Goal: Information Seeking & Learning: Check status

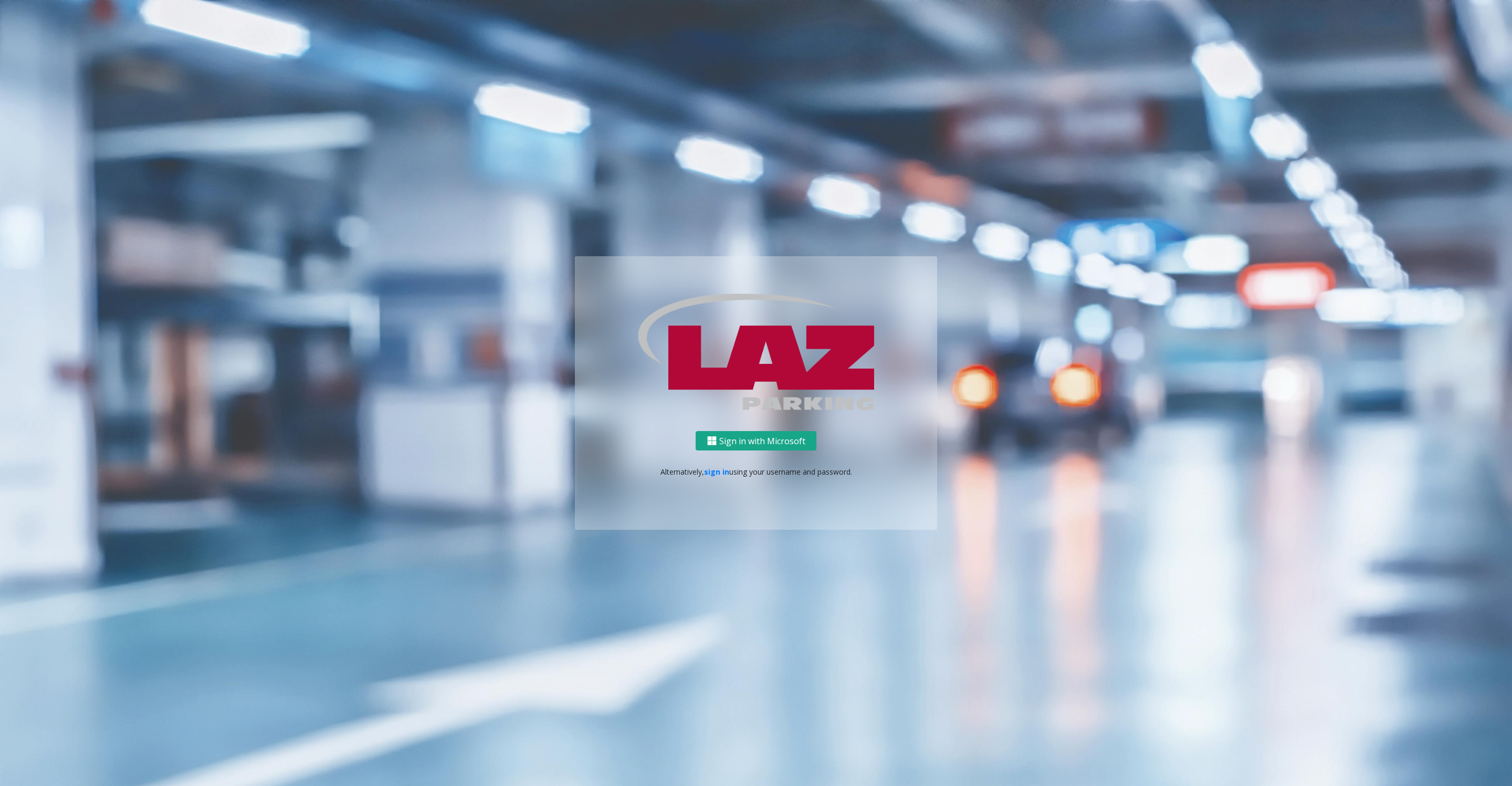
click at [757, 432] on button "Sign in with Microsoft" at bounding box center [756, 441] width 121 height 19
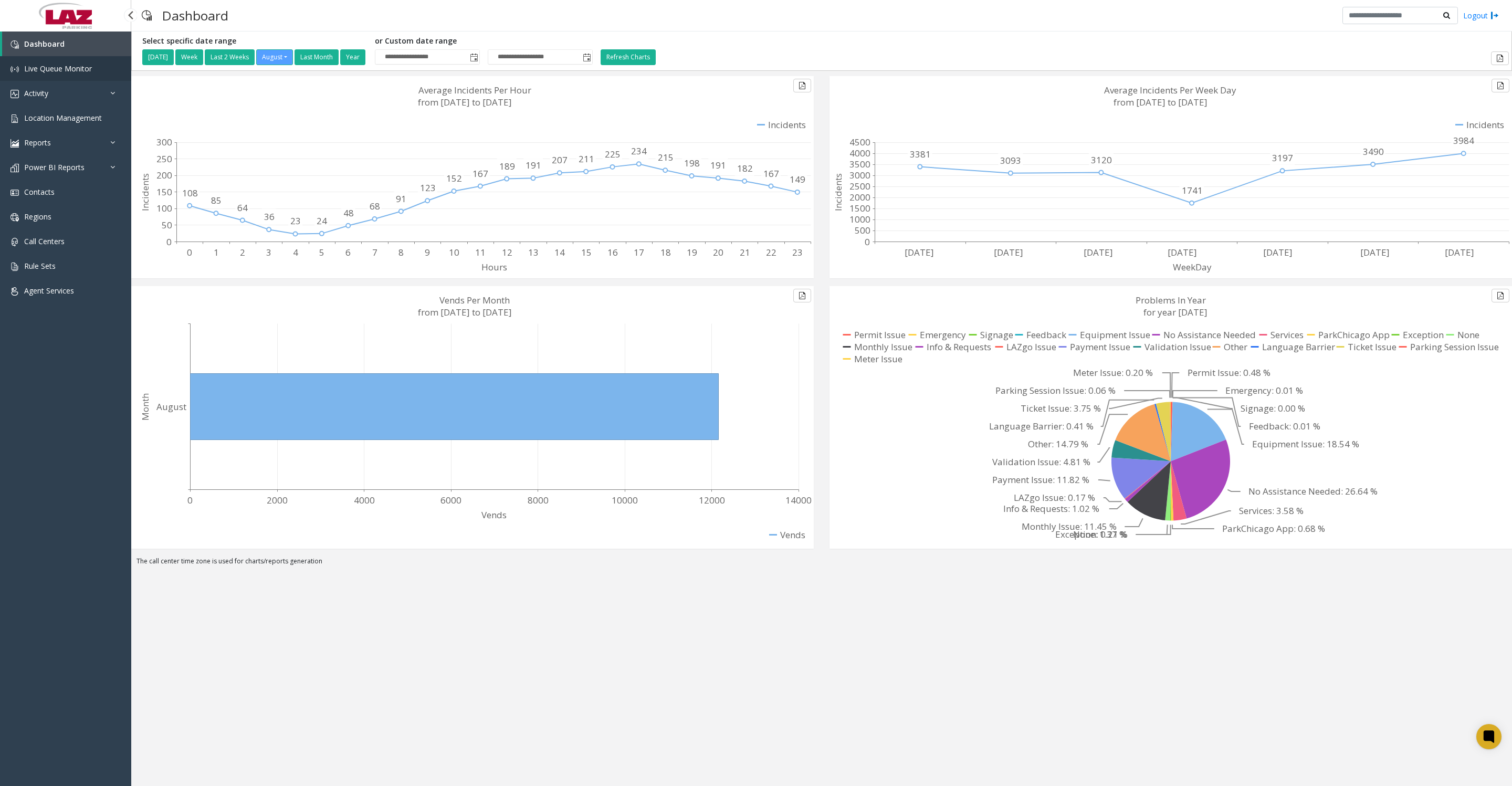
click at [57, 63] on link "Live Queue Monitor" at bounding box center [65, 69] width 131 height 25
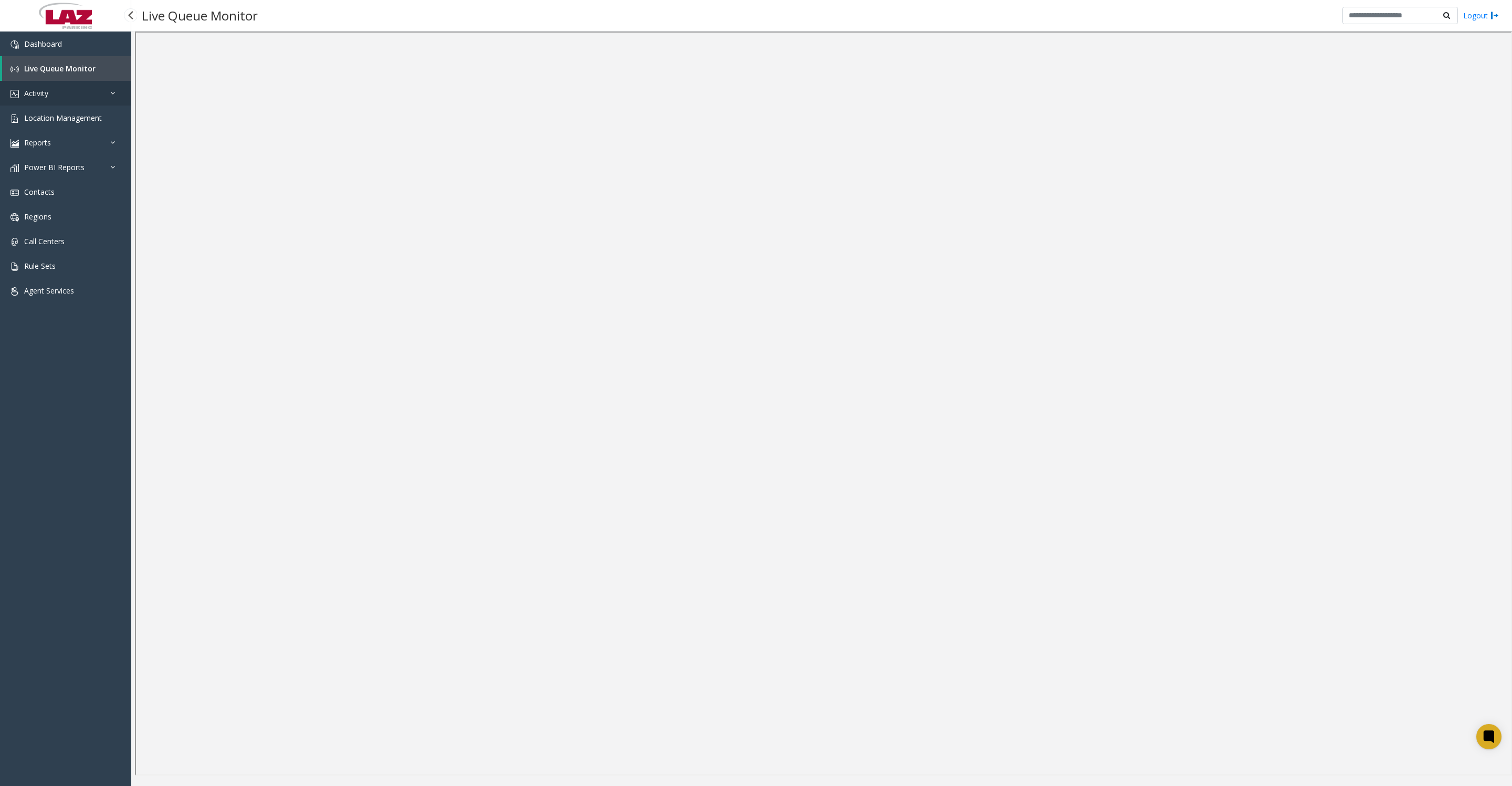
click at [70, 100] on link "Activity" at bounding box center [65, 93] width 131 height 25
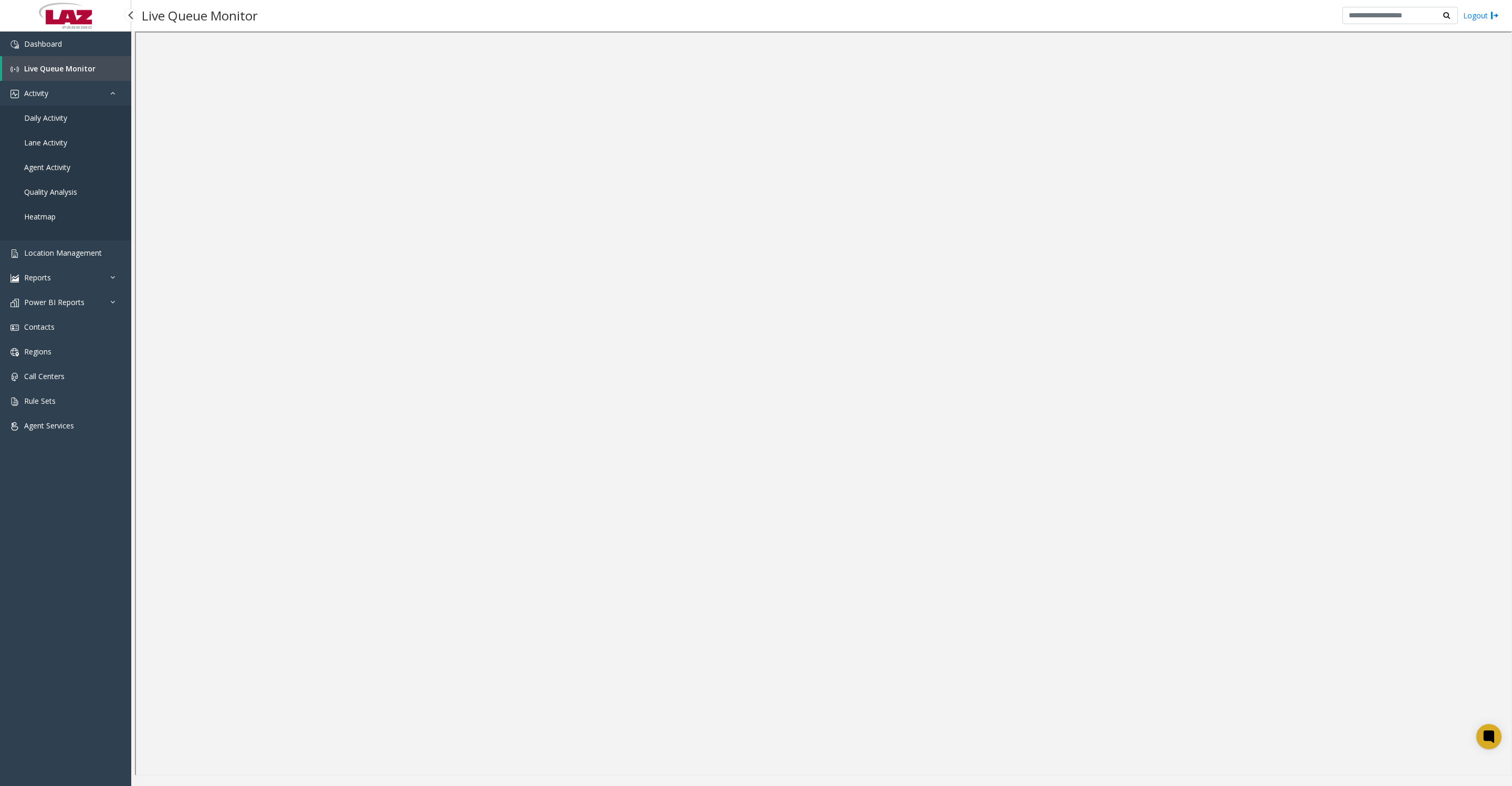
click at [61, 123] on span "Daily Activity" at bounding box center [46, 117] width 43 height 10
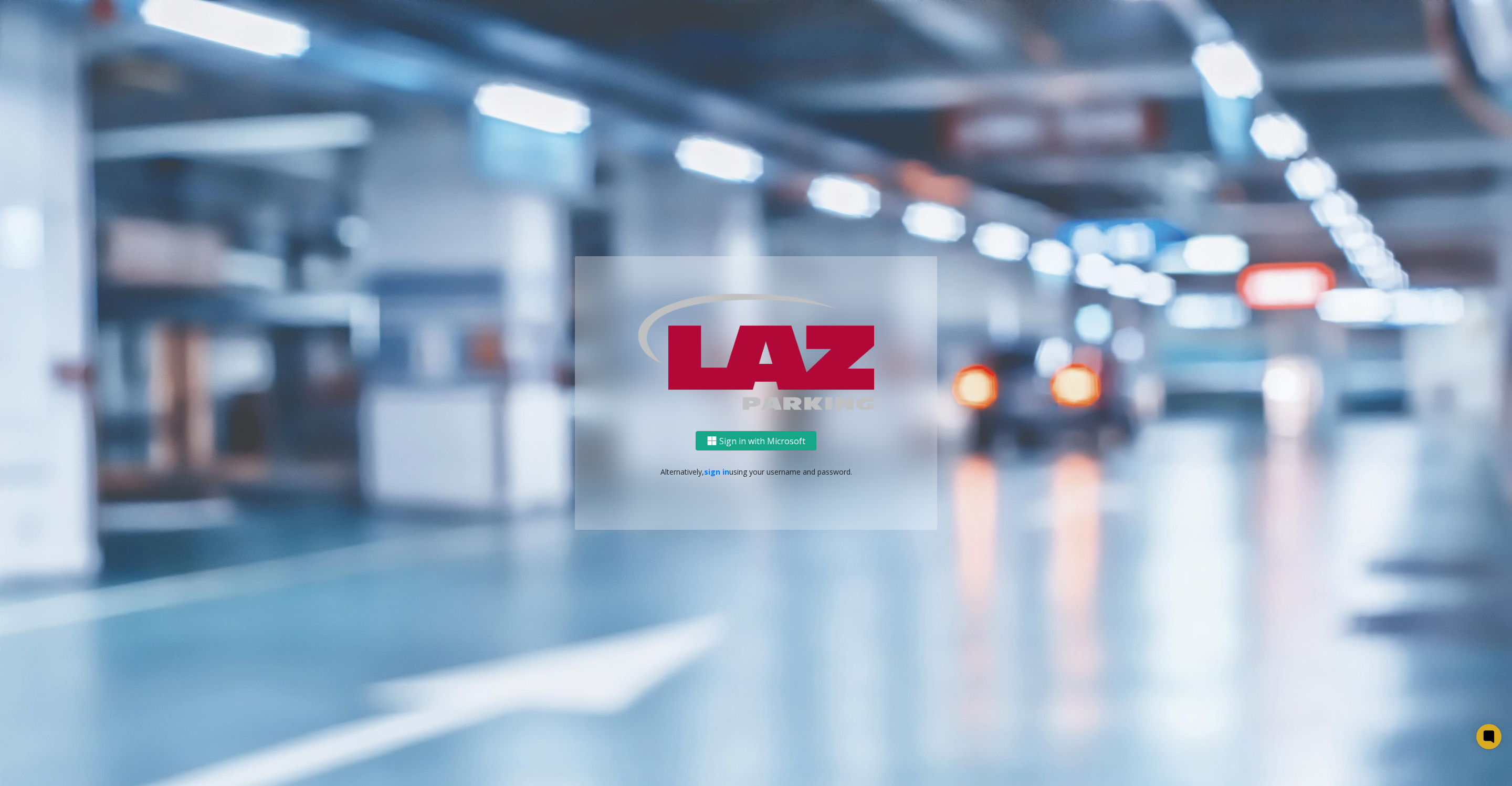
click at [773, 442] on button "Sign in with Microsoft" at bounding box center [756, 441] width 121 height 19
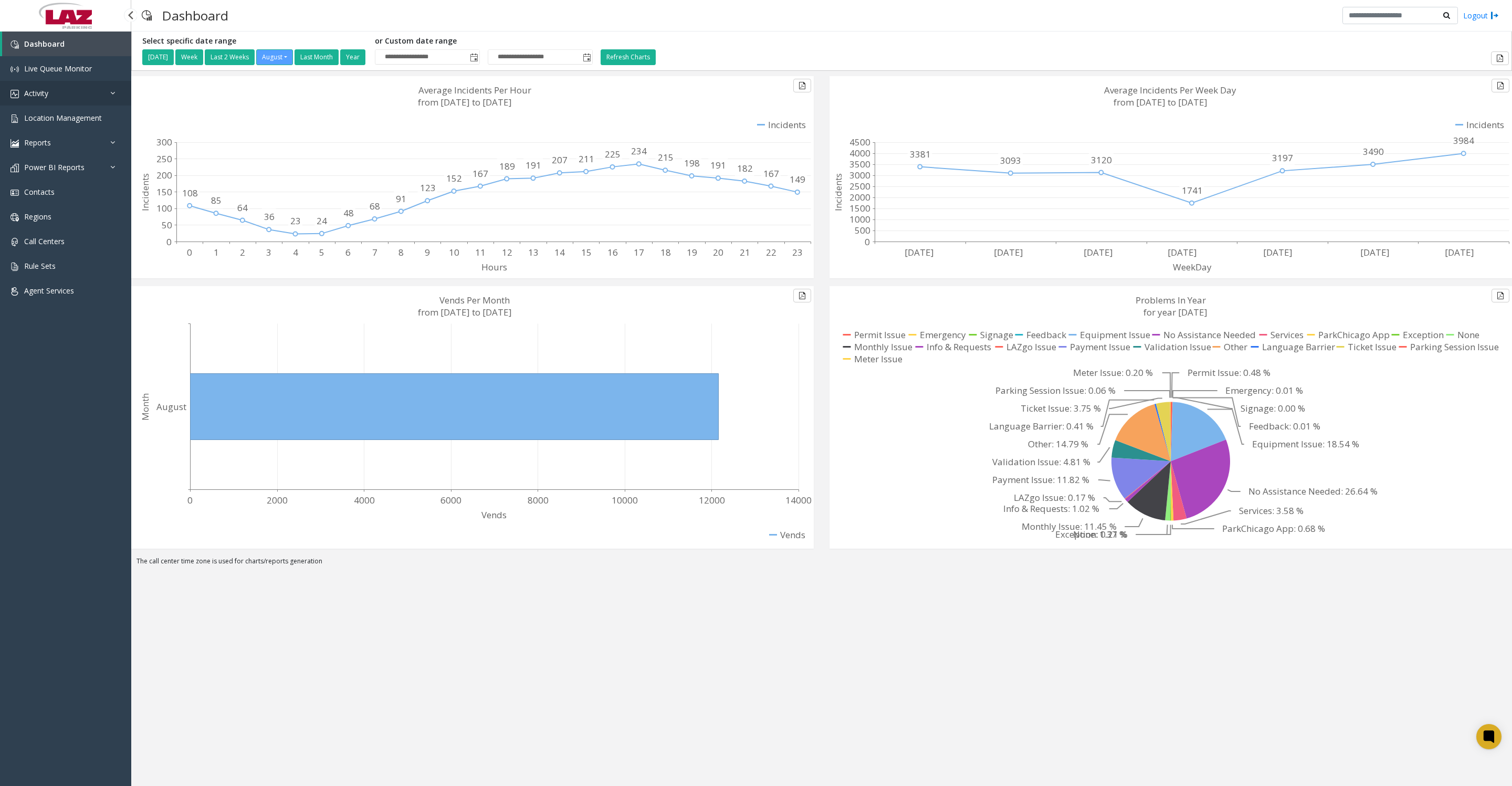
click at [48, 106] on link "Activity" at bounding box center [65, 93] width 131 height 25
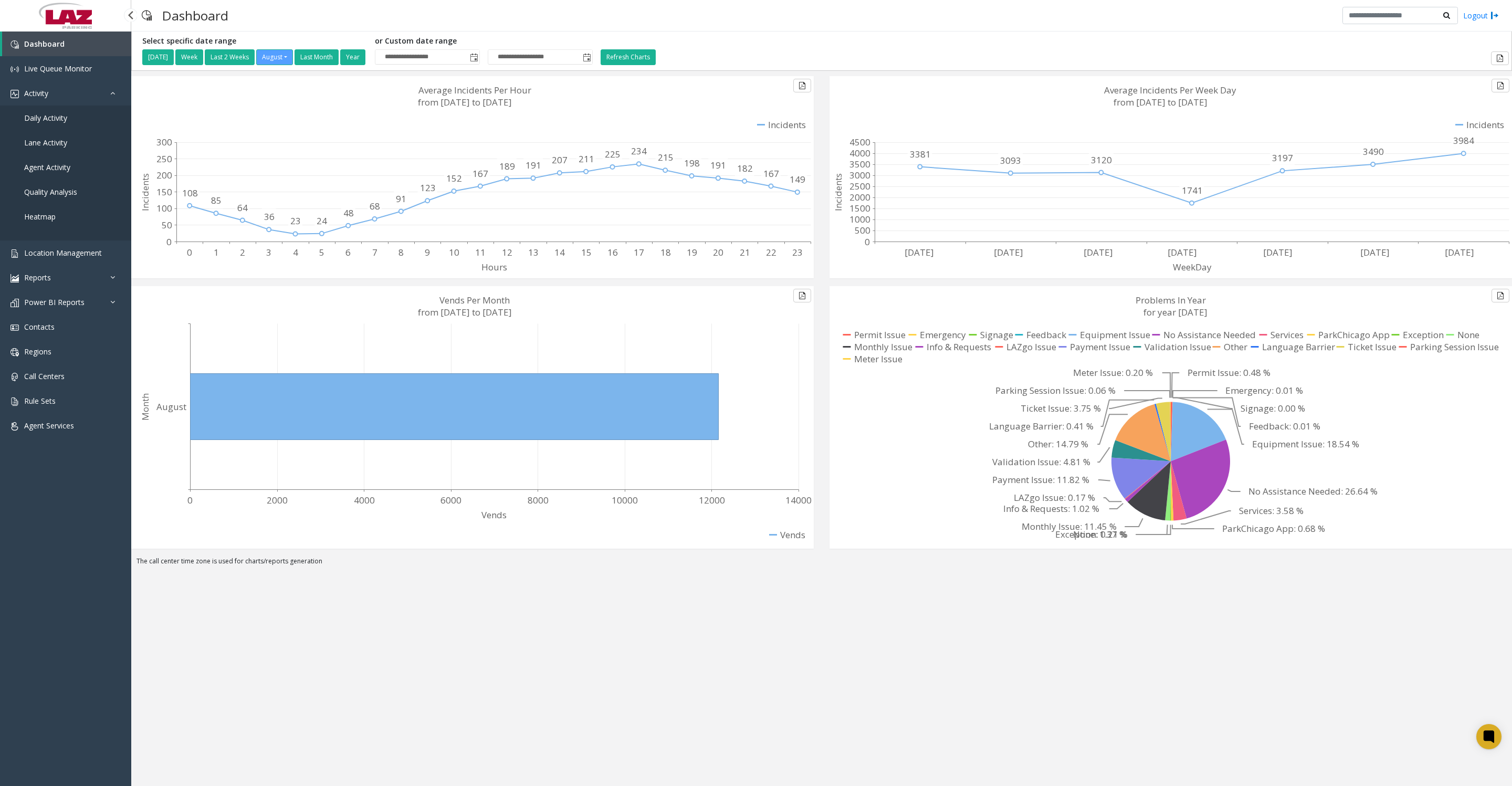
click at [44, 123] on span "Daily Activity" at bounding box center [46, 117] width 43 height 10
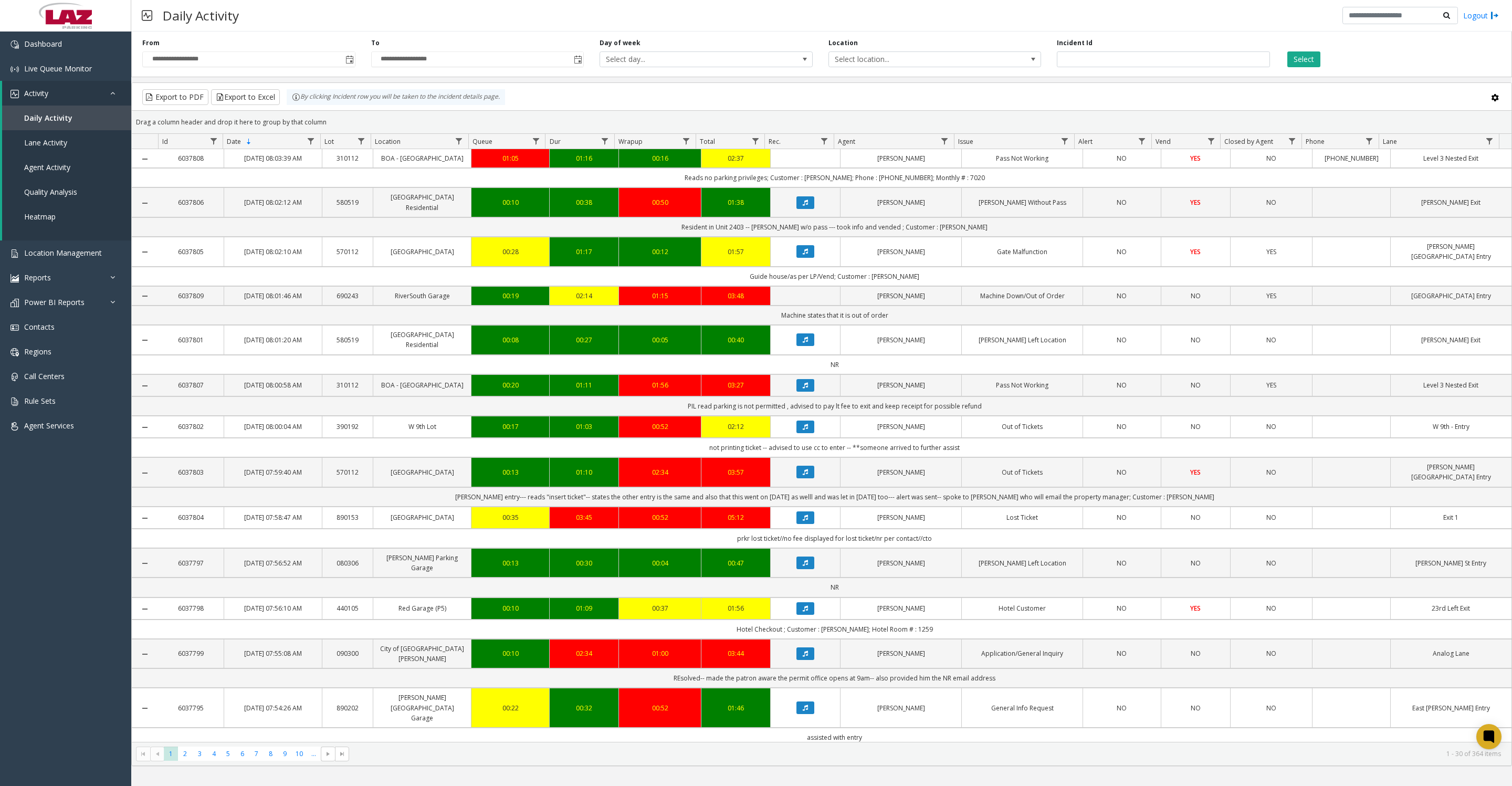
click at [350, 60] on span "Toggle popup" at bounding box center [350, 60] width 8 height 8
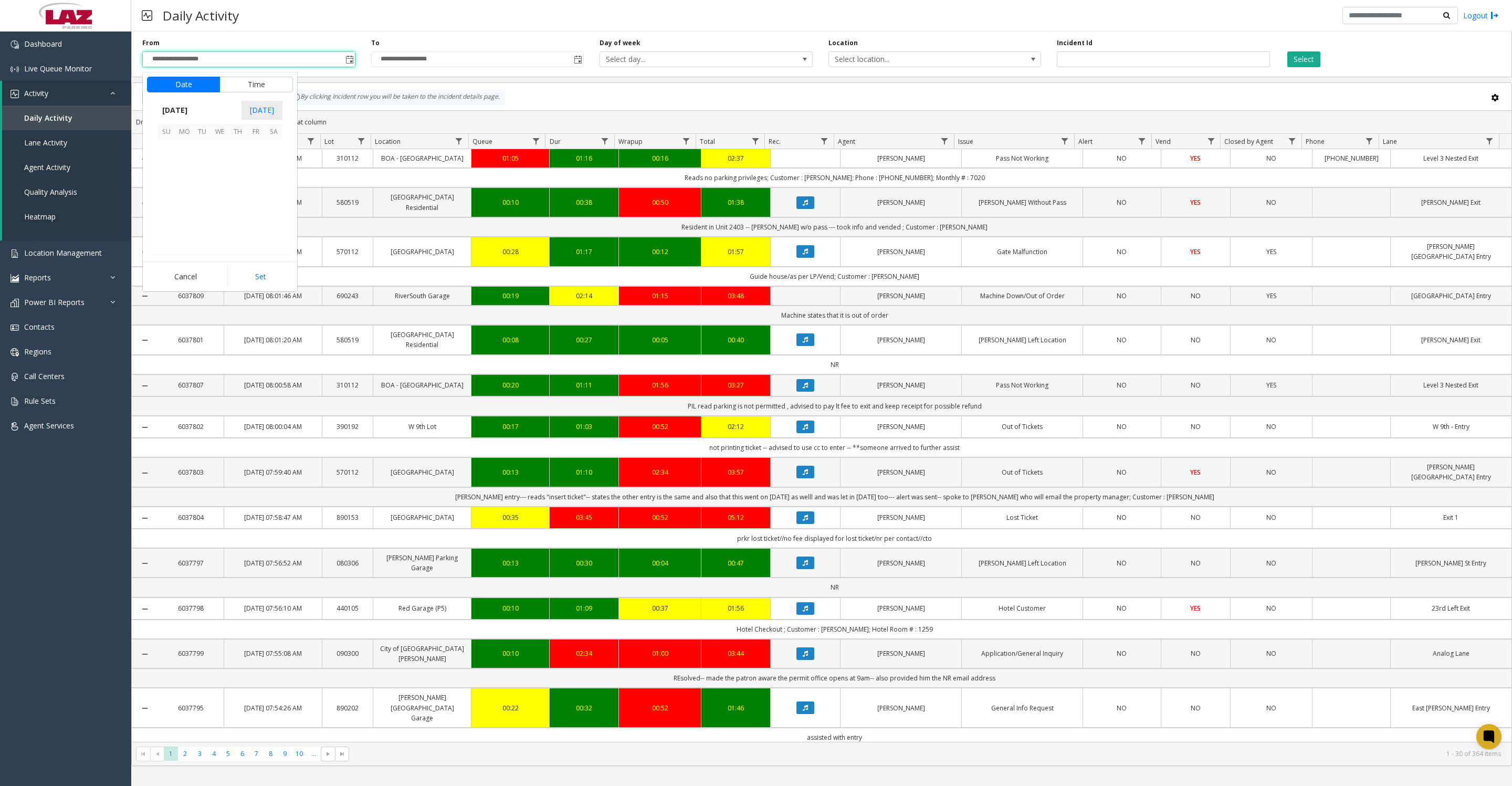
scroll to position [188278, 0]
click at [250, 158] on span "1" at bounding box center [256, 149] width 18 height 18
click at [254, 278] on button "Set" at bounding box center [260, 277] width 66 height 23
type input "**********"
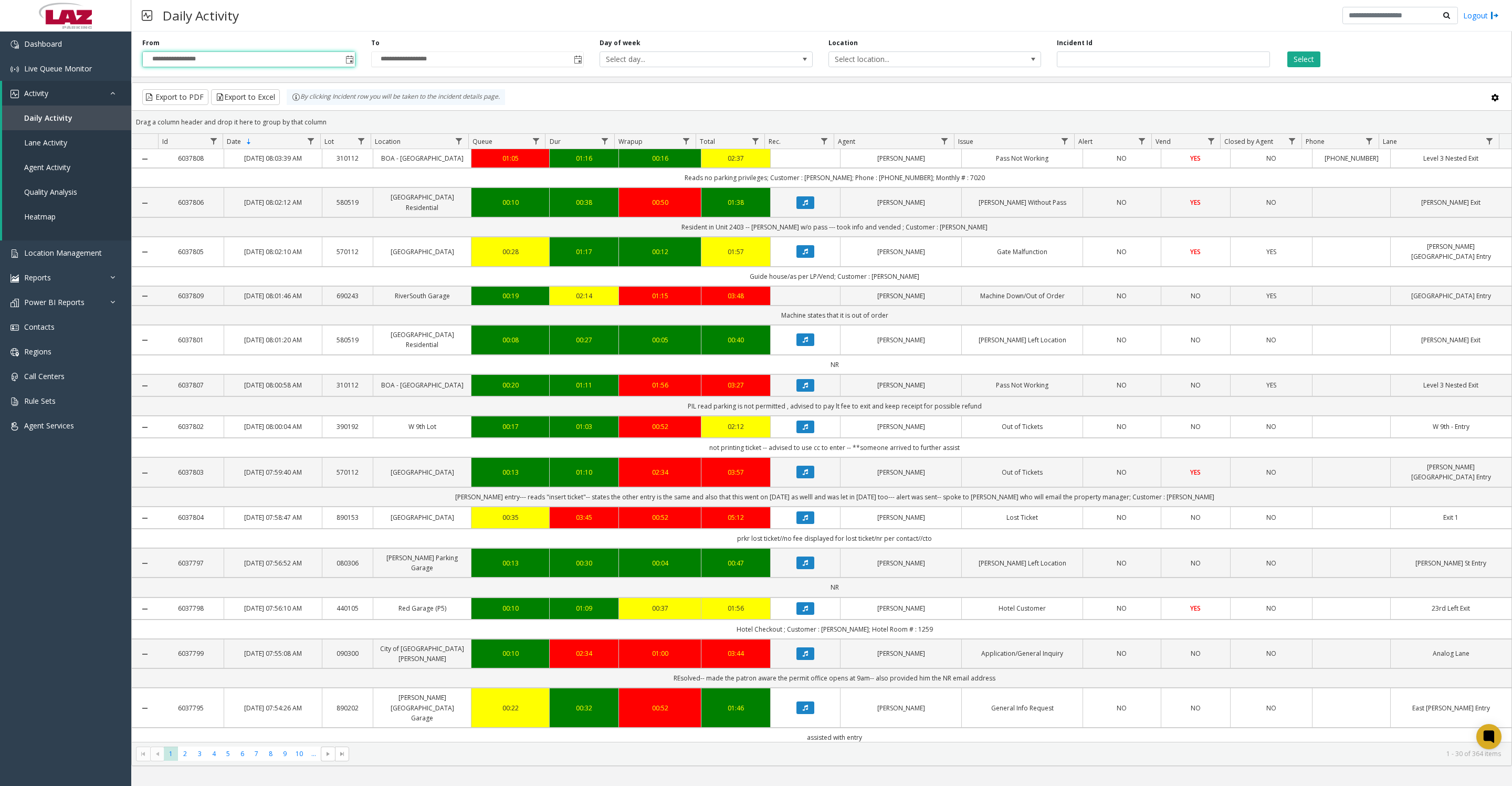
click at [1284, 56] on div "Select" at bounding box center [1392, 53] width 229 height 29
click at [1304, 58] on button "Select" at bounding box center [1304, 59] width 33 height 16
